Goal: Complete application form: Complete application form

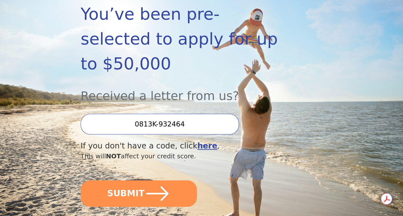
scroll to position [127, 0]
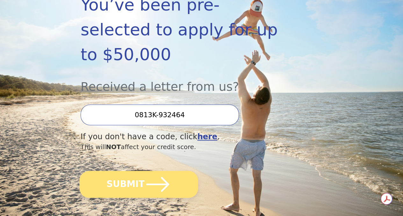
click at [140, 196] on button "SUBMIT" at bounding box center [138, 184] width 119 height 27
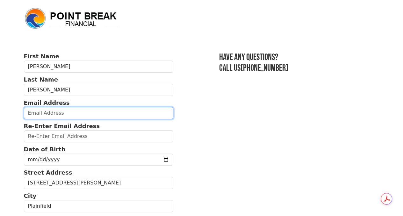
click at [27, 115] on input "email" at bounding box center [99, 113] width 150 height 12
type input "sharon6673@gmail.com"
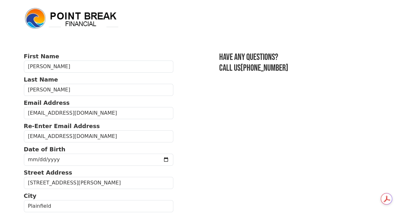
type input "(860) 634-6223"
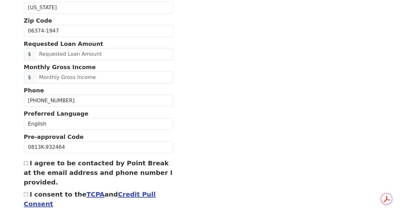
scroll to position [223, 0]
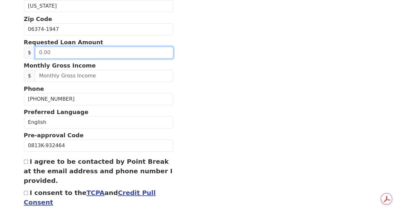
click at [35, 59] on input "text" at bounding box center [104, 53] width 138 height 12
click at [57, 59] on input "text" at bounding box center [104, 53] width 138 height 12
type input "20,000.00"
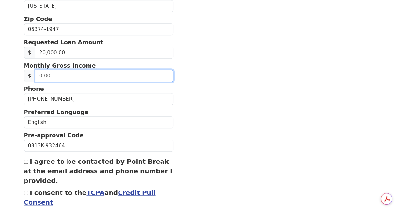
click at [37, 82] on input "text" at bounding box center [104, 76] width 138 height 12
click at [36, 82] on input "text" at bounding box center [104, 76] width 138 height 12
click at [47, 82] on input "text" at bounding box center [104, 76] width 138 height 12
type input "3,600.00"
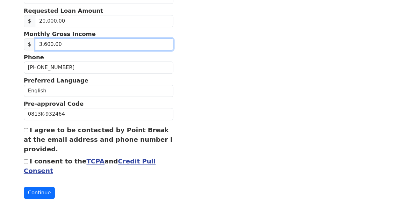
scroll to position [268, 0]
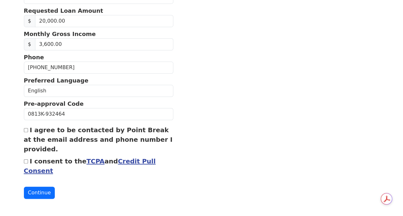
click at [25, 128] on input "I agree to be contacted by Point Break at the email address and phone number I …" at bounding box center [26, 130] width 4 height 4
checkbox input "true"
click at [25, 159] on input "I consent to the TCPA and Credit Pull Consent" at bounding box center [26, 161] width 4 height 4
checkbox input "true"
click at [38, 188] on button "Continue" at bounding box center [39, 193] width 31 height 12
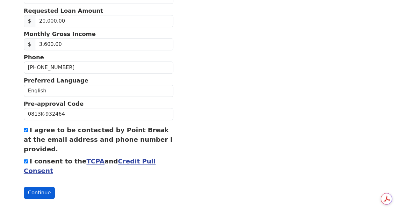
scroll to position [277, 0]
click at [40, 190] on button "Continue" at bounding box center [39, 193] width 31 height 12
click at [36, 191] on button "Continue" at bounding box center [39, 193] width 31 height 12
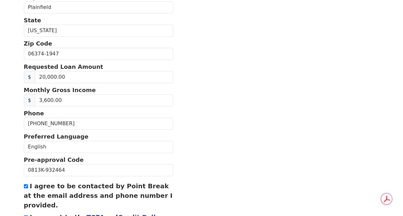
scroll to position [118, 0]
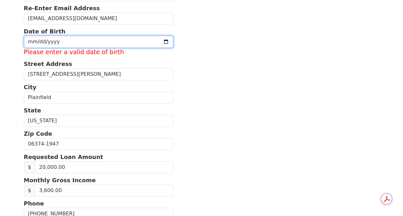
click at [33, 46] on input "date" at bounding box center [99, 42] width 150 height 12
type input "1962-03-06"
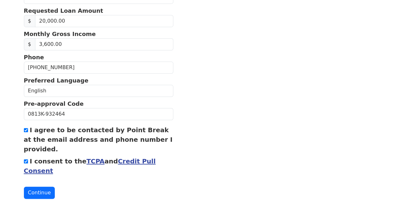
scroll to position [268, 0]
click at [38, 191] on button "Continue" at bounding box center [39, 193] width 31 height 12
